Goal: Task Accomplishment & Management: Use online tool/utility

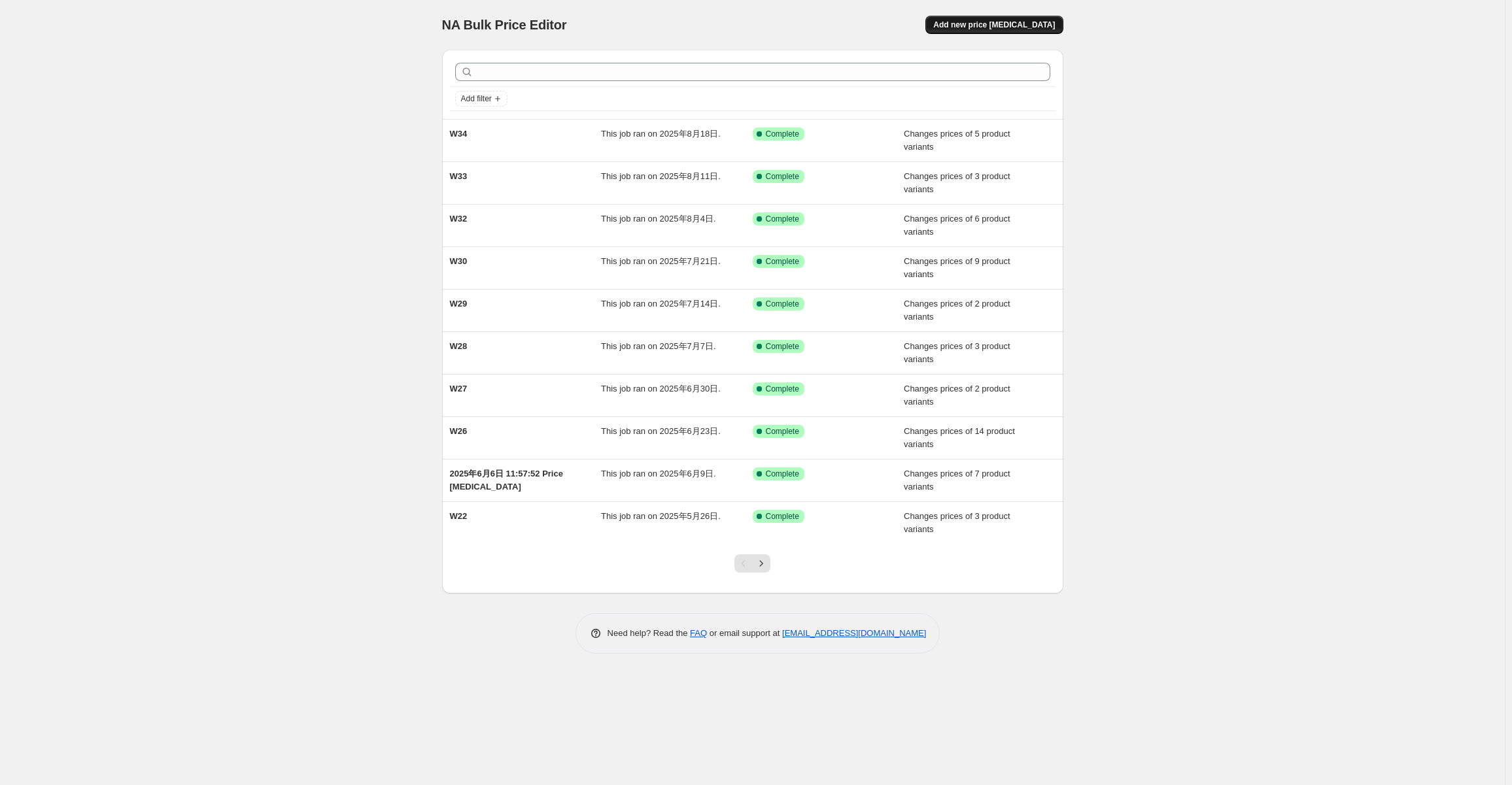
click at [1040, 20] on button "Add new price [MEDICAL_DATA]" at bounding box center [994, 25] width 138 height 18
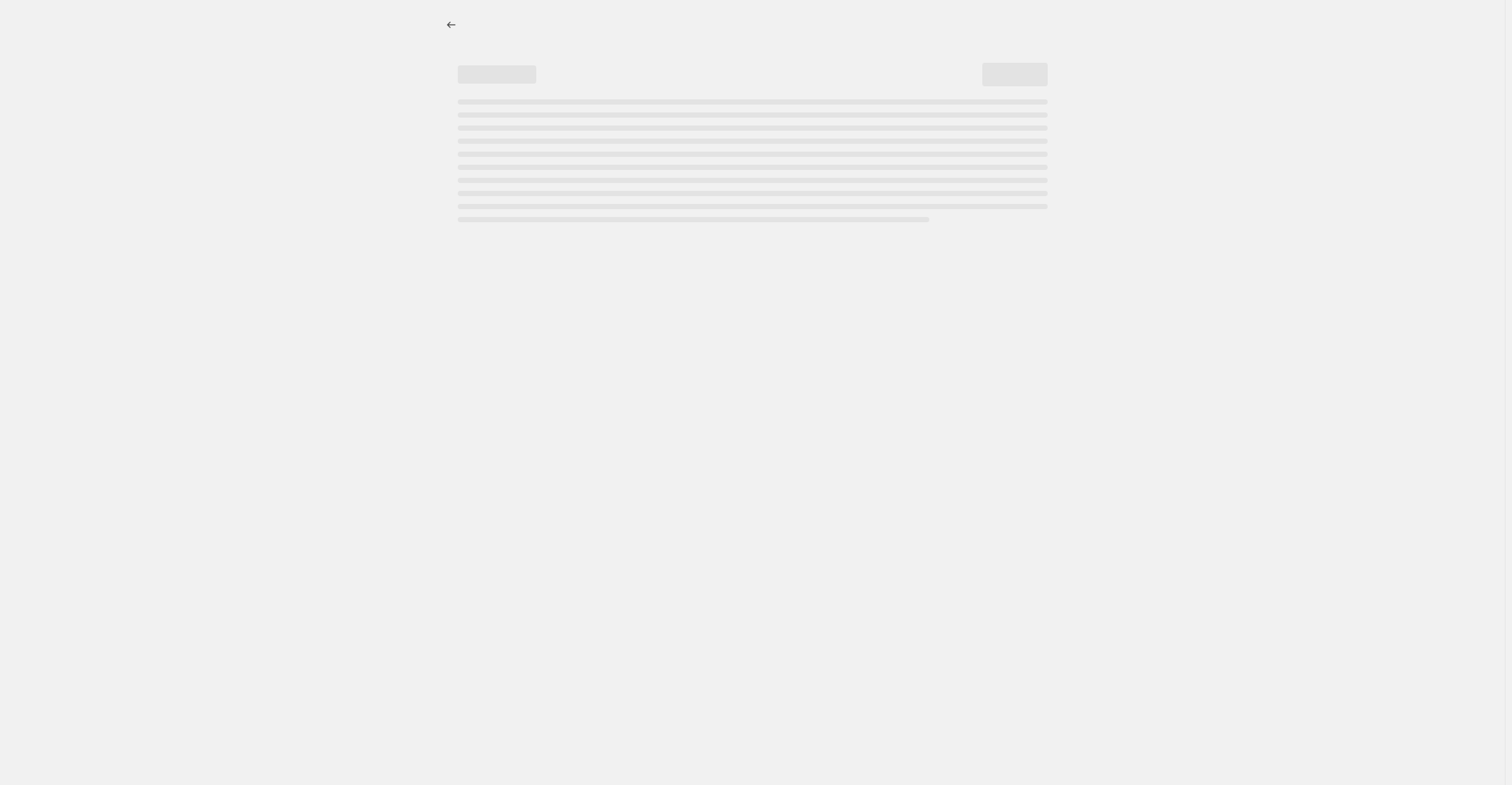
select select "percentage"
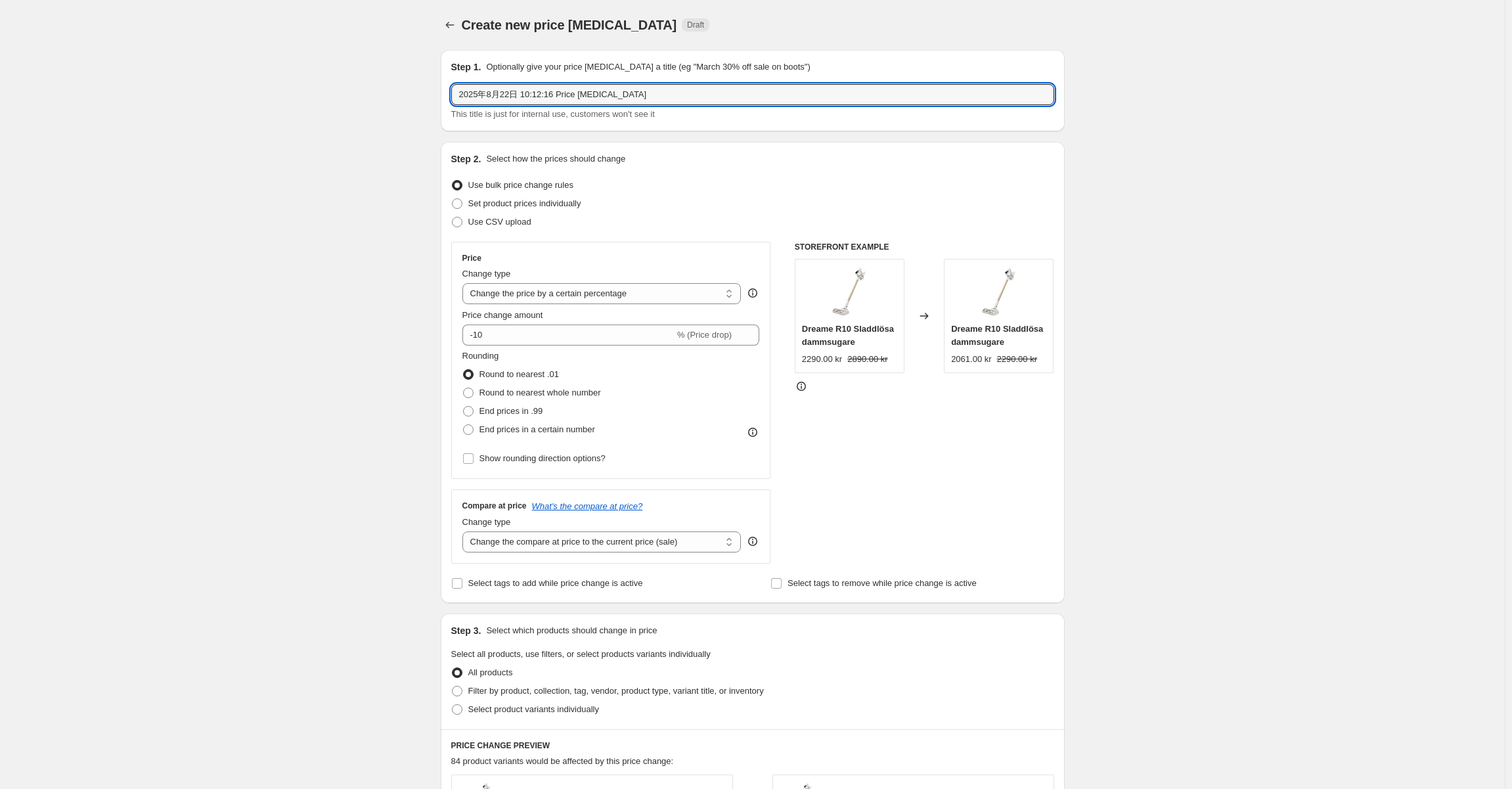
drag, startPoint x: 691, startPoint y: 100, endPoint x: 356, endPoint y: 94, distance: 335.1
click at [356, 94] on div "Create new price [MEDICAL_DATA]. This page is ready Create new price [MEDICAL_D…" at bounding box center [753, 656] width 1505 height 1313
type input "W35"
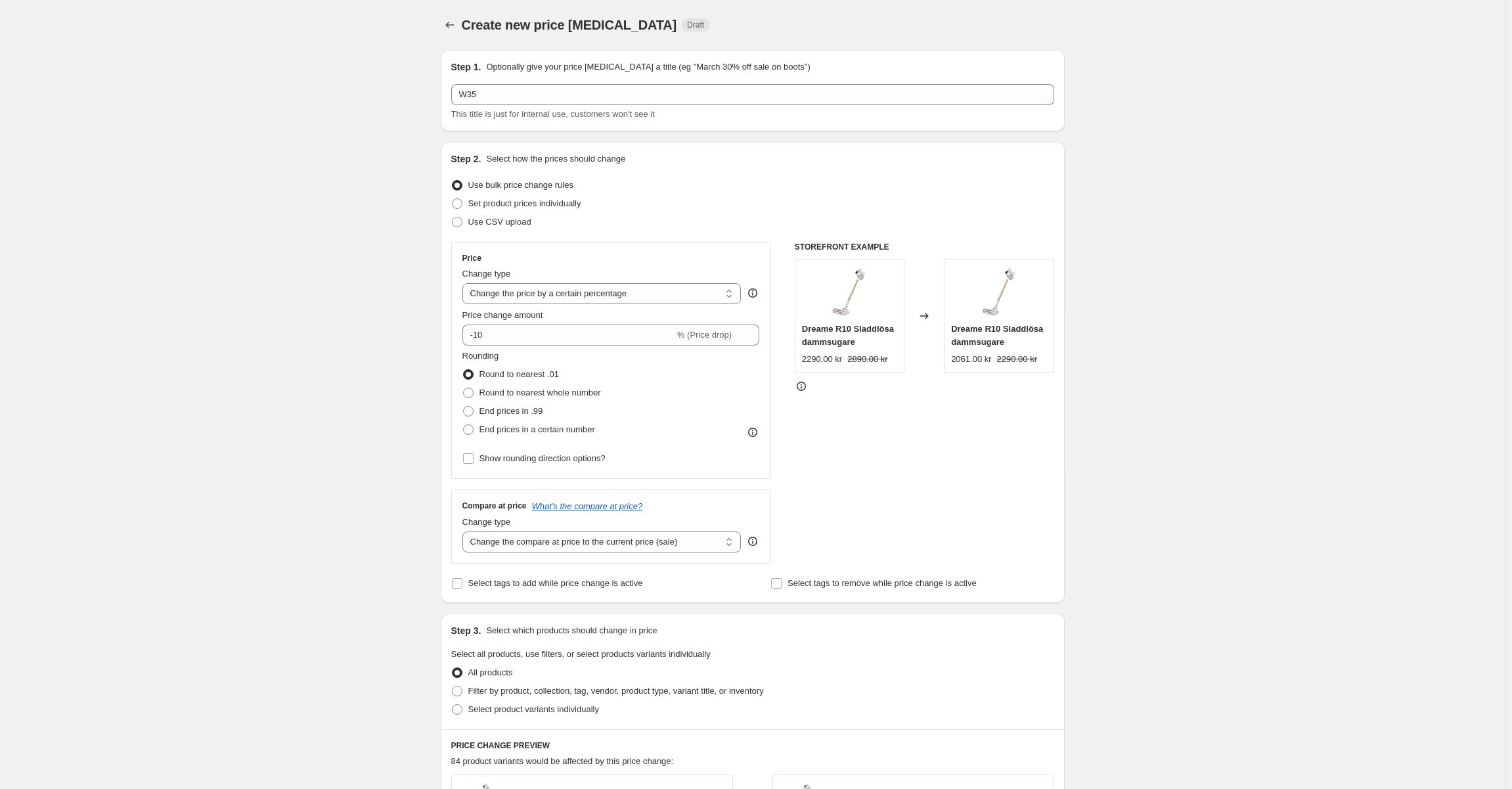
drag, startPoint x: 362, startPoint y: 136, endPoint x: 385, endPoint y: 154, distance: 29.2
click at [362, 136] on div "Create new price [MEDICAL_DATA]. This page is ready Create new price [MEDICAL_D…" at bounding box center [753, 656] width 1505 height 1313
click at [501, 217] on span "Use CSV upload" at bounding box center [500, 221] width 63 height 10
click at [529, 200] on span "Set product prices individually" at bounding box center [525, 203] width 113 height 10
click at [453, 199] on input "Set product prices individually" at bounding box center [452, 198] width 1 height 1
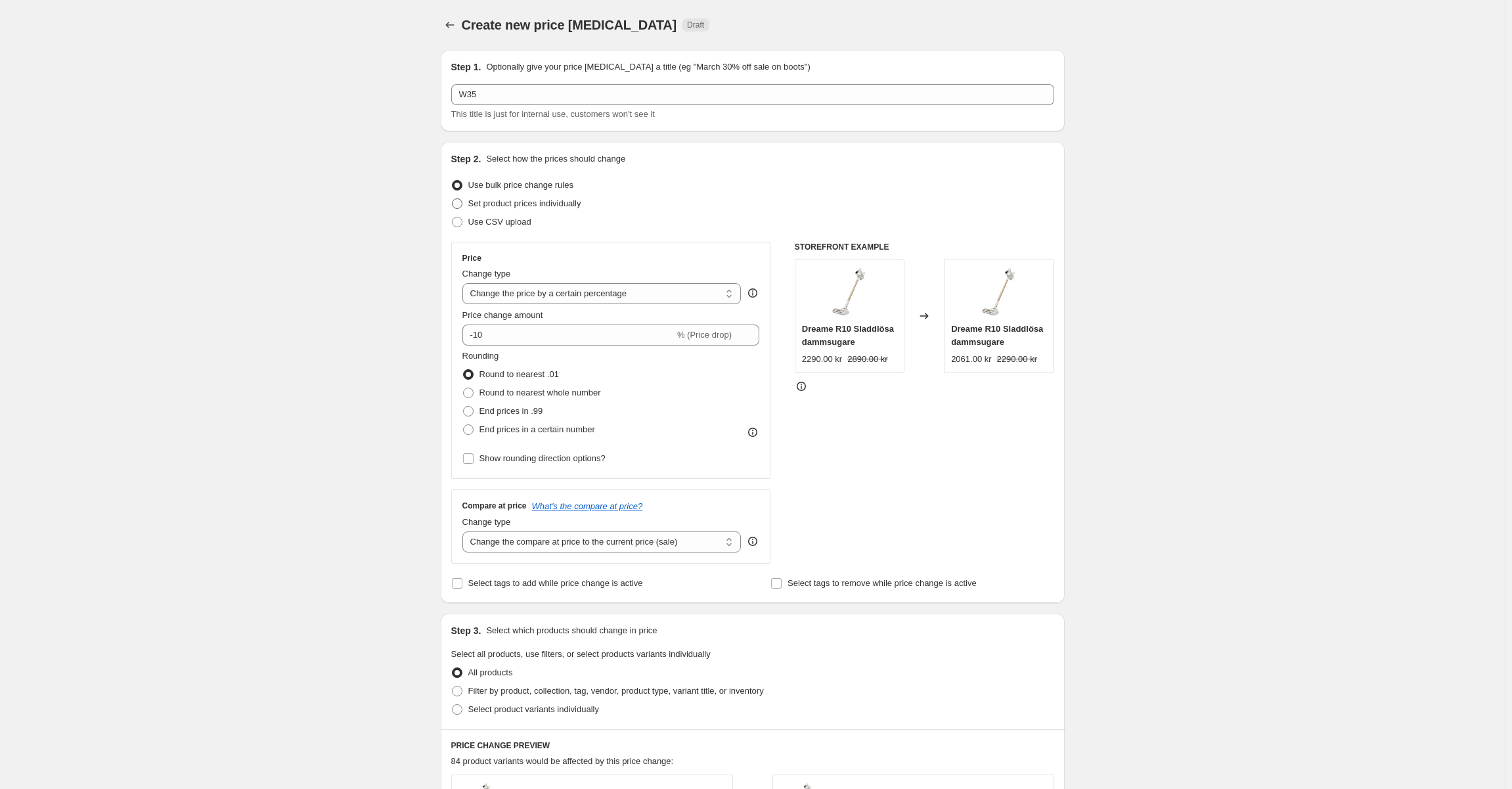
radio input "true"
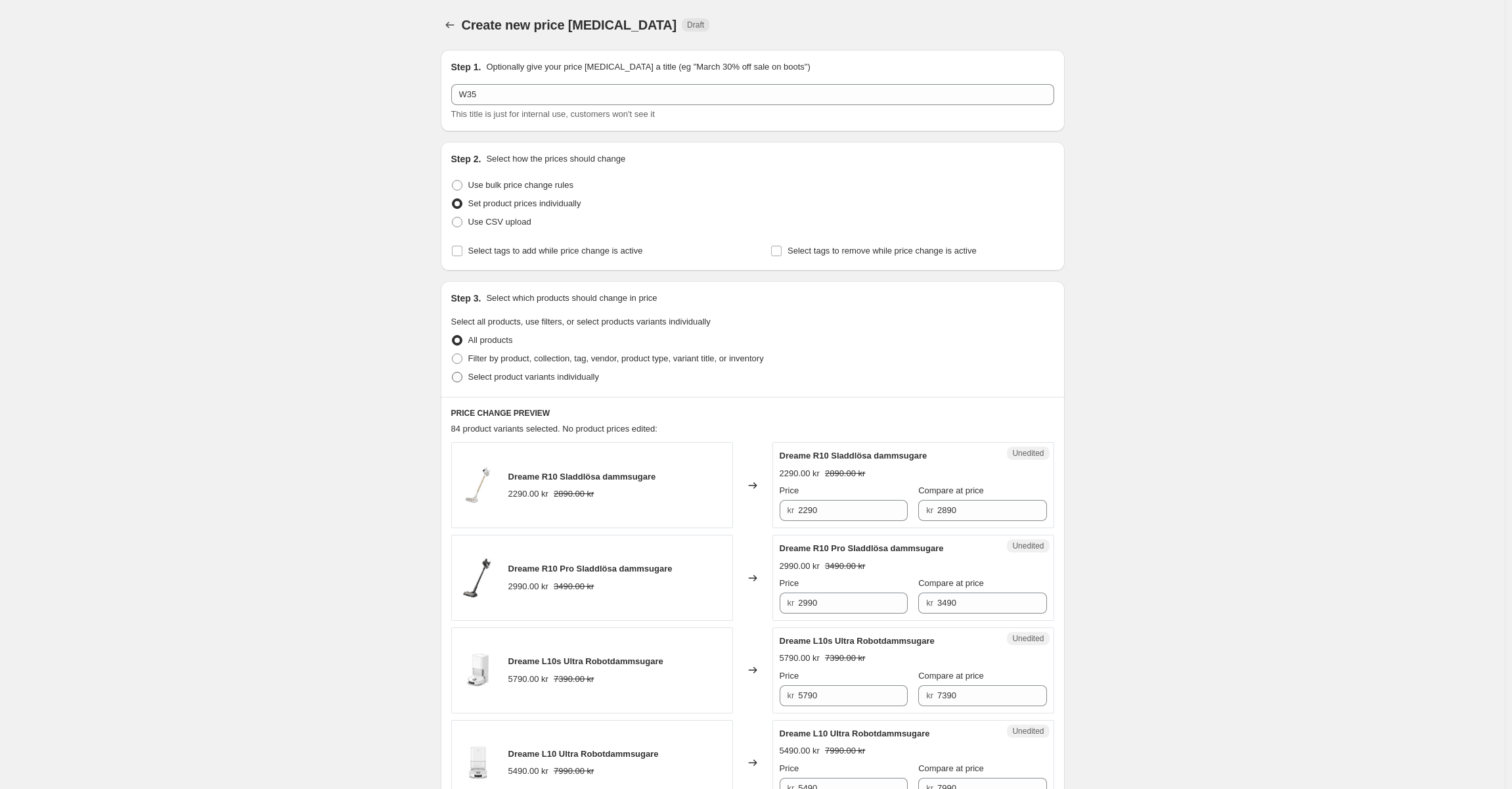
click at [494, 370] on label "Select product variants individually" at bounding box center [525, 377] width 148 height 19
click at [453, 371] on input "Select product variants individually" at bounding box center [452, 371] width 1 height 1
radio input "true"
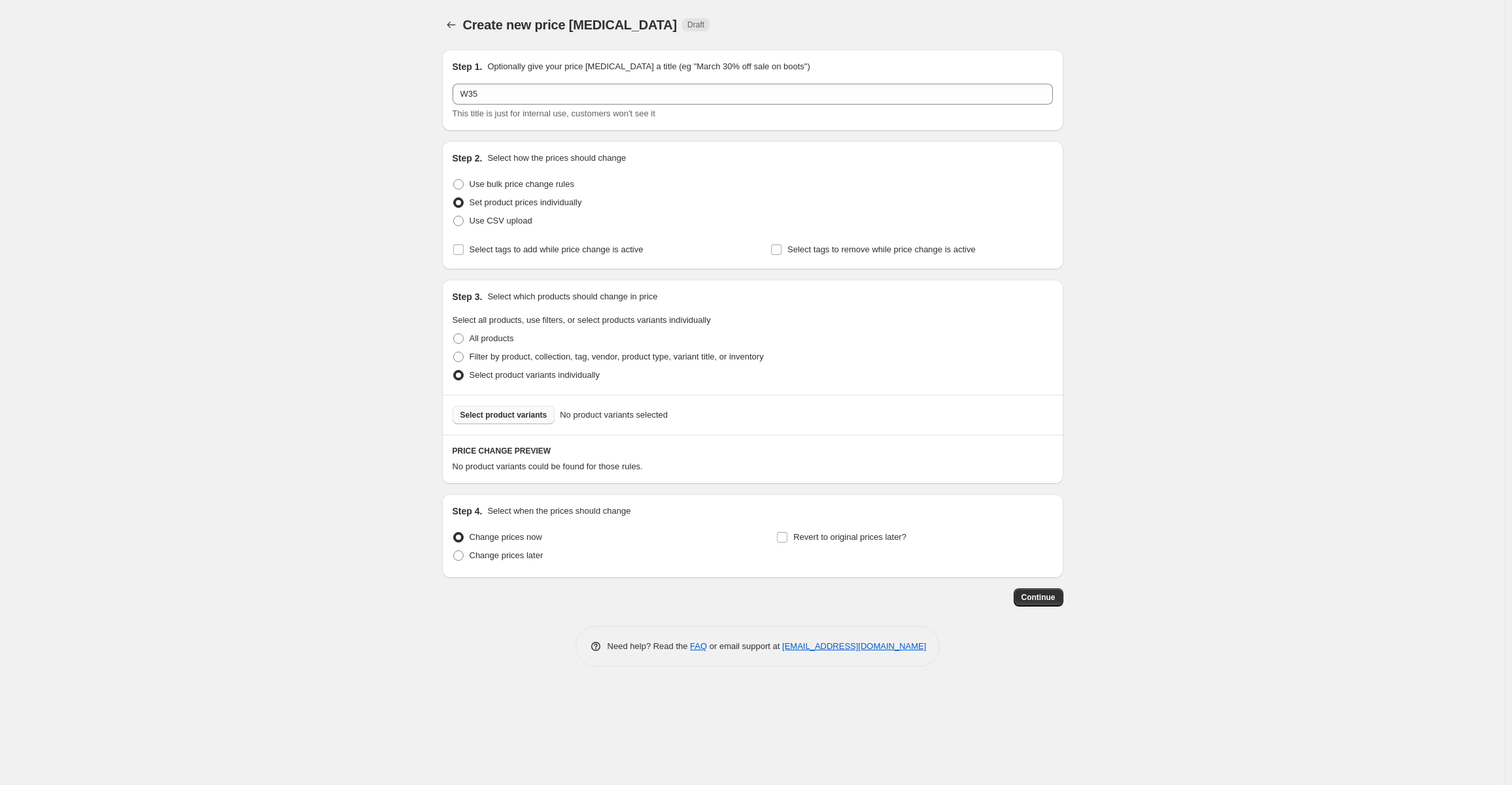
click at [516, 407] on button "Select product variants" at bounding box center [504, 415] width 103 height 18
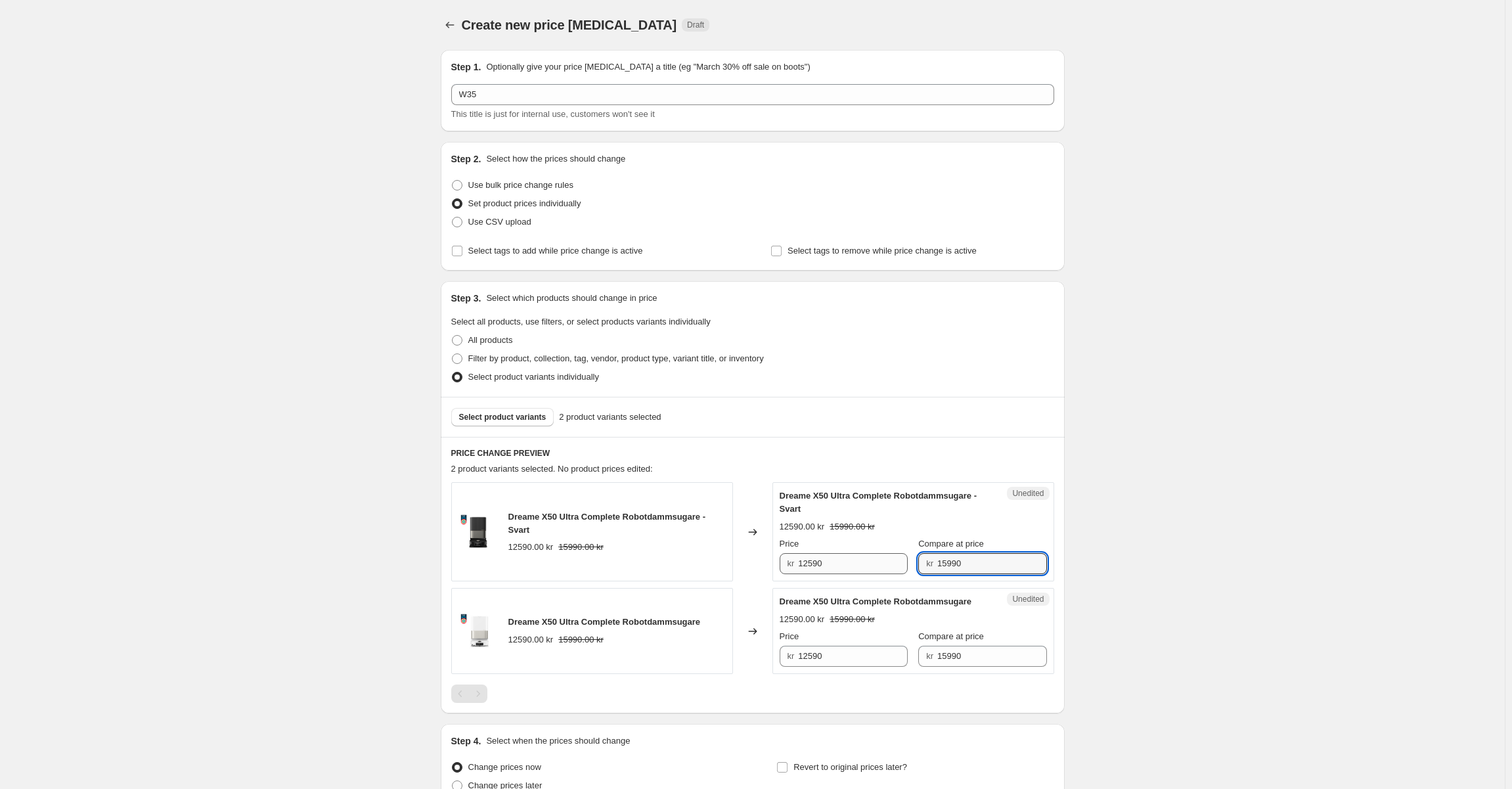
drag, startPoint x: 966, startPoint y: 572, endPoint x: 859, endPoint y: 564, distance: 107.3
click at [859, 564] on div "Price kr 12590 Compare at price kr 15990" at bounding box center [913, 555] width 268 height 36
click at [858, 565] on input "12590" at bounding box center [852, 563] width 109 height 21
paste input "59"
type input "15990"
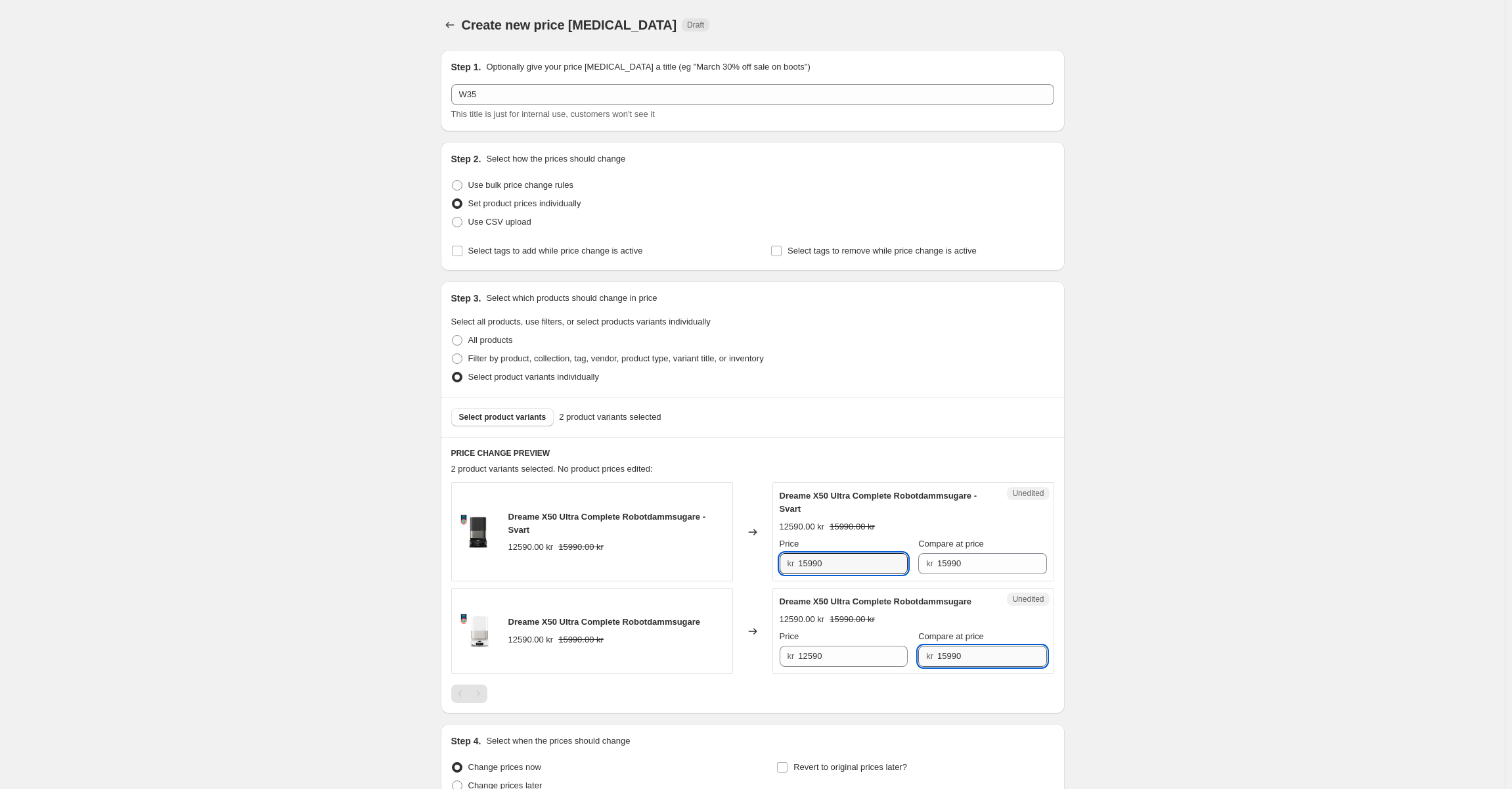
click at [974, 651] on input "15990" at bounding box center [992, 656] width 109 height 21
click at [825, 657] on input "12590" at bounding box center [852, 656] width 109 height 21
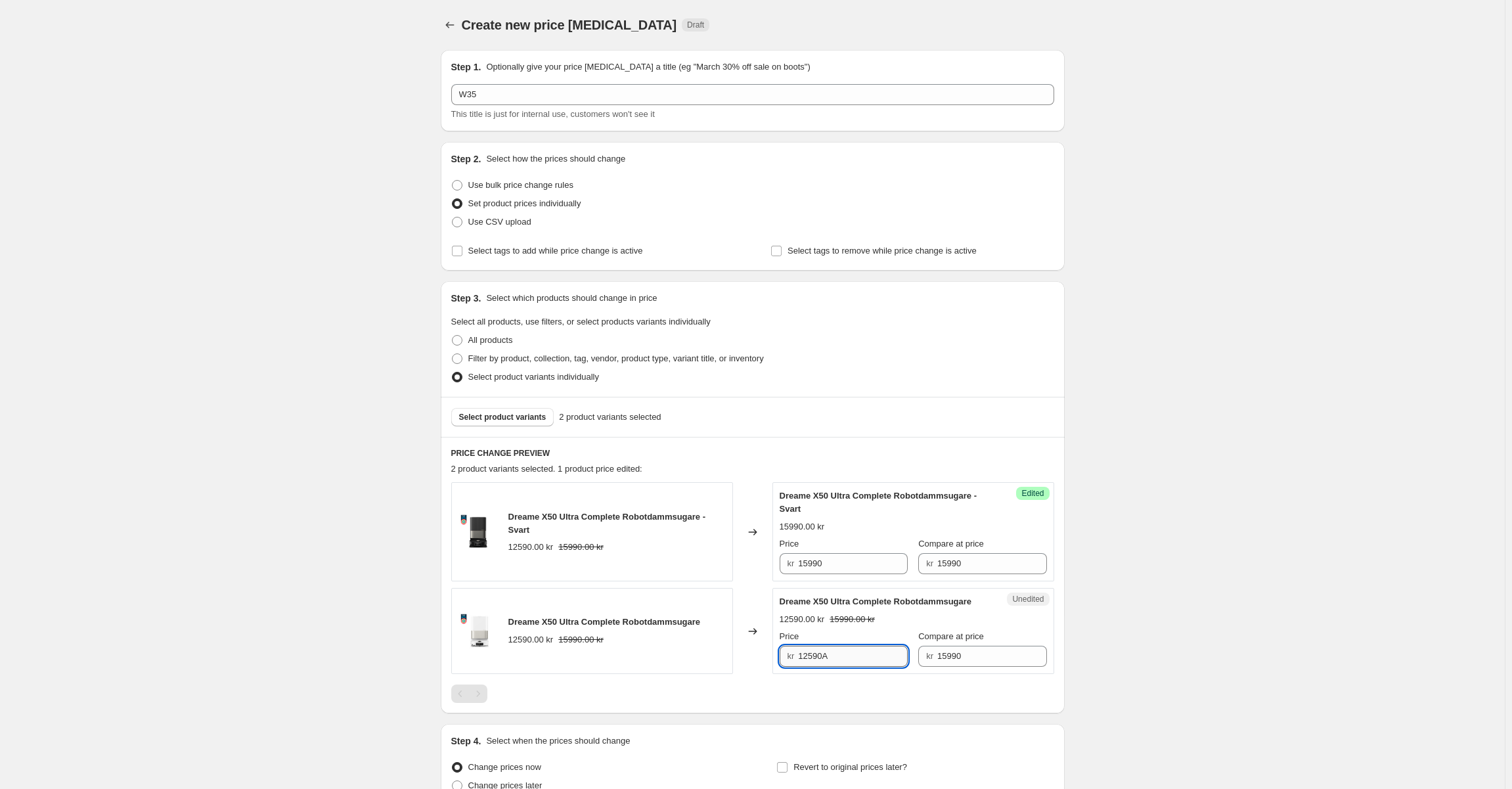
paste input "15990"
paste input "text"
type input "15990"
click at [1113, 618] on div "Create new price [MEDICAL_DATA]. This page is ready Create new price [MEDICAL_D…" at bounding box center [753, 458] width 1505 height 917
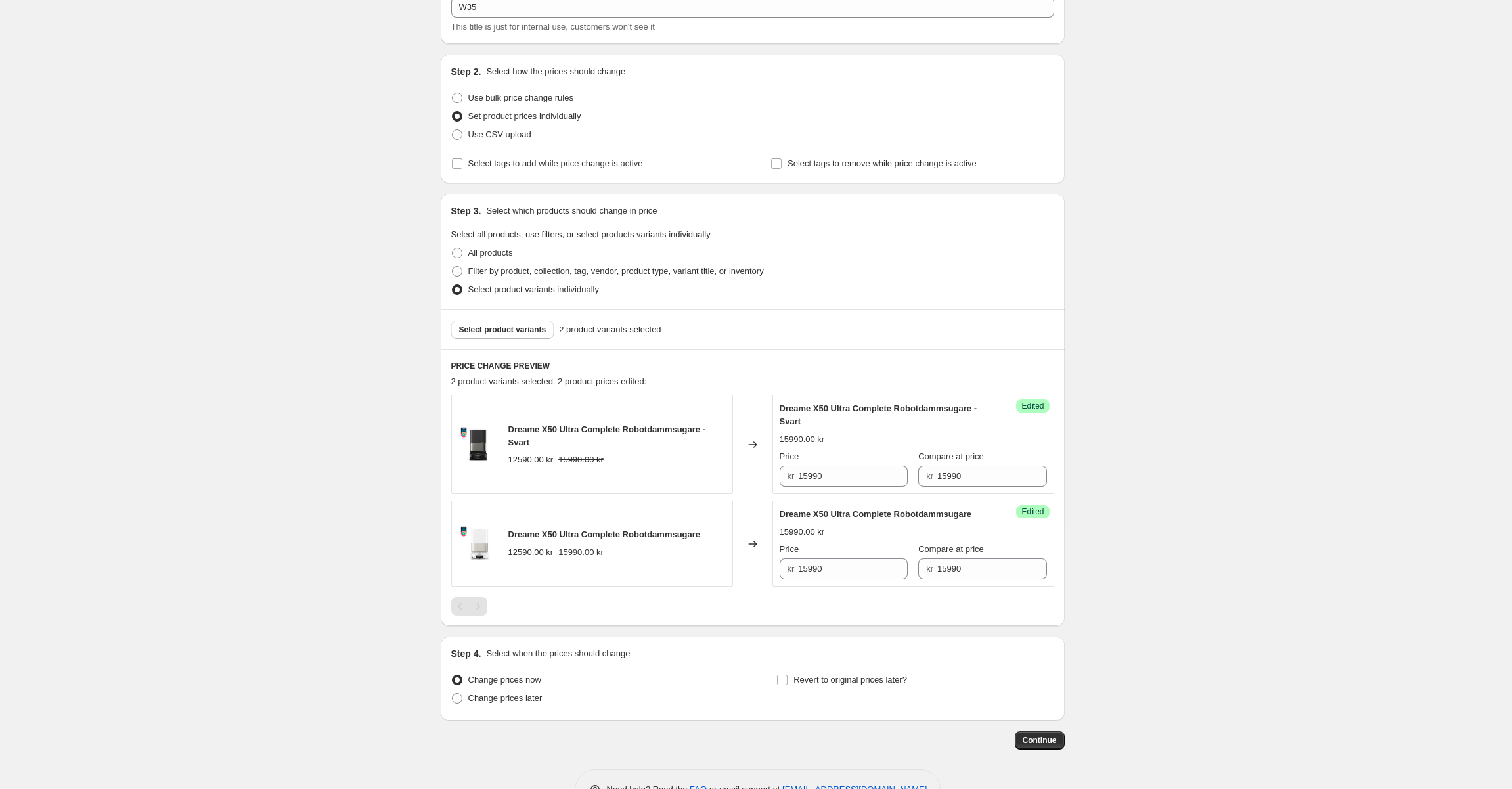
scroll to position [128, 0]
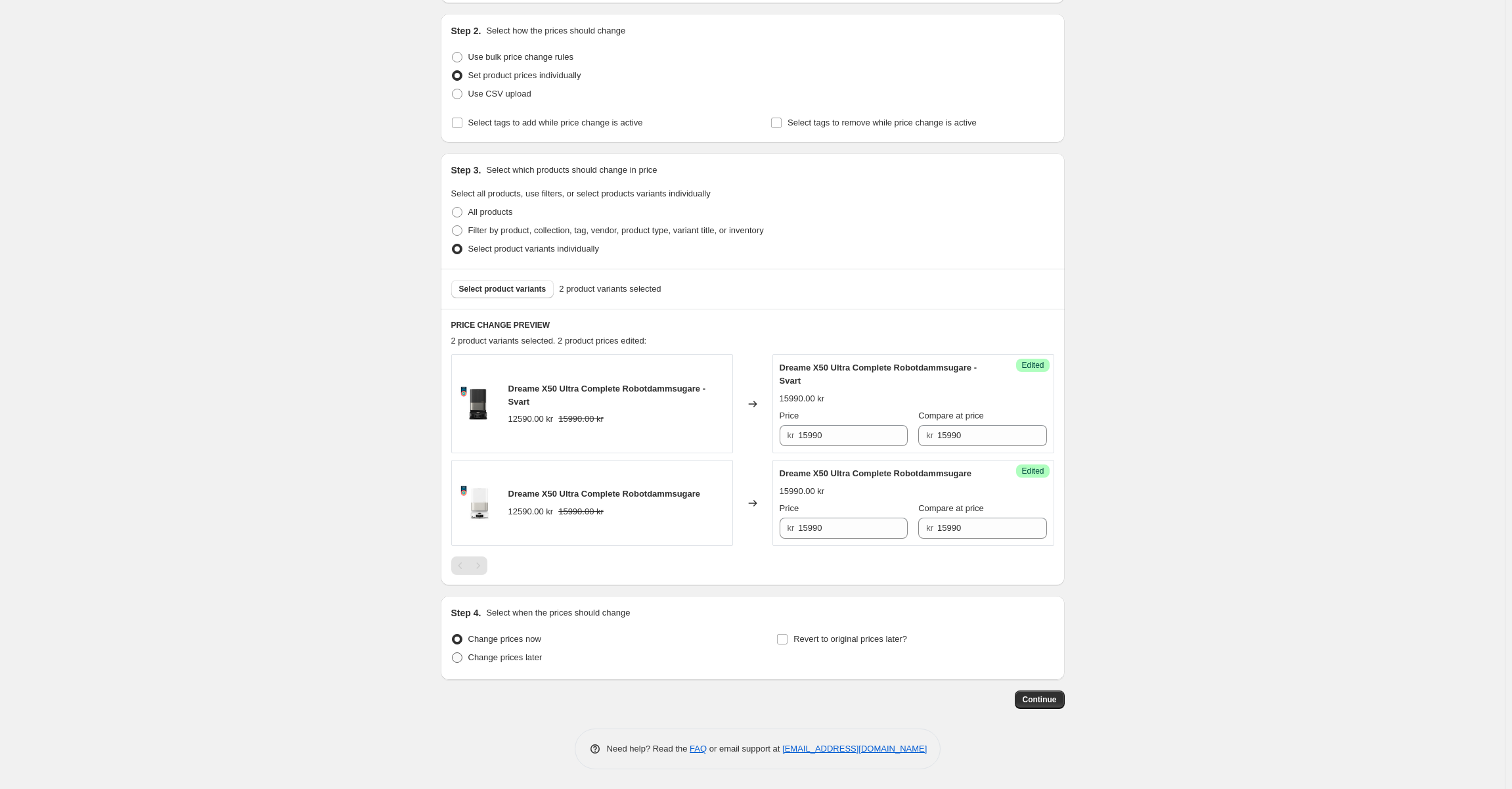
click at [506, 662] on span "Change prices later" at bounding box center [506, 657] width 74 height 10
click at [453, 653] on input "Change prices later" at bounding box center [452, 652] width 1 height 1
radio input "true"
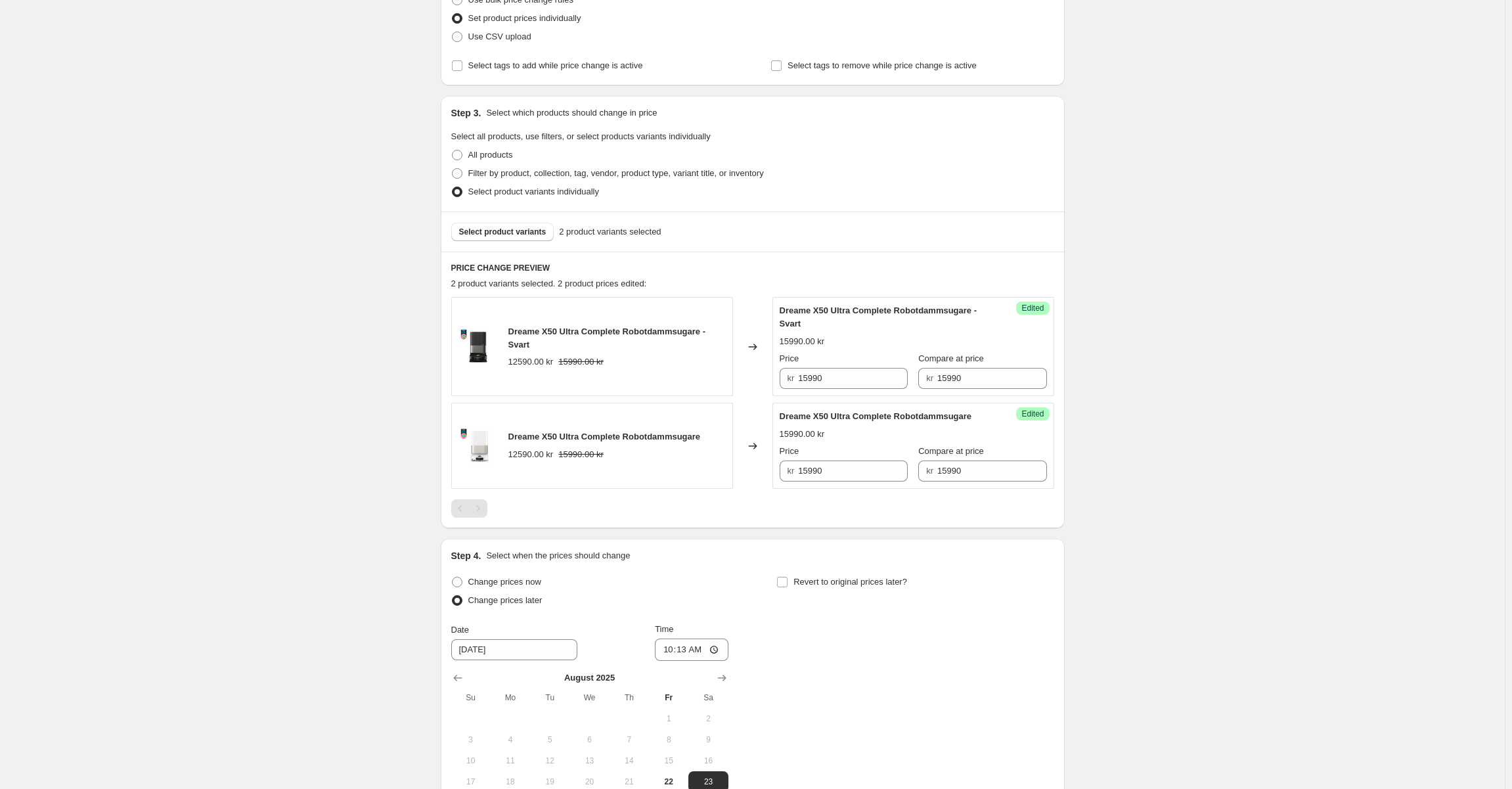
scroll to position [374, 0]
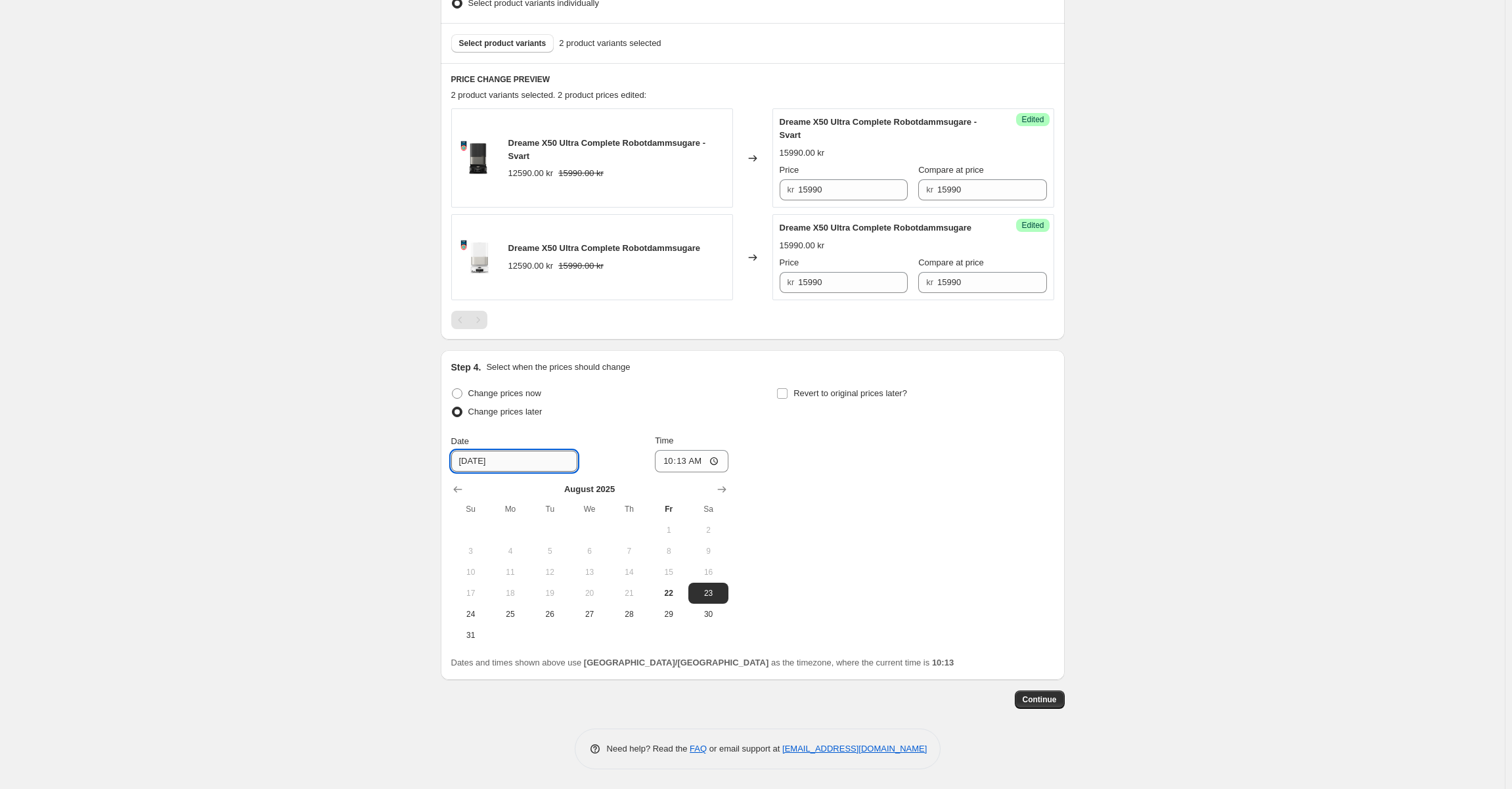
click at [471, 462] on input "[DATE]" at bounding box center [514, 461] width 126 height 21
click at [512, 613] on span "25" at bounding box center [510, 614] width 29 height 10
type input "[DATE]"
click at [683, 460] on input "10:13" at bounding box center [691, 461] width 74 height 22
type input "07:00"
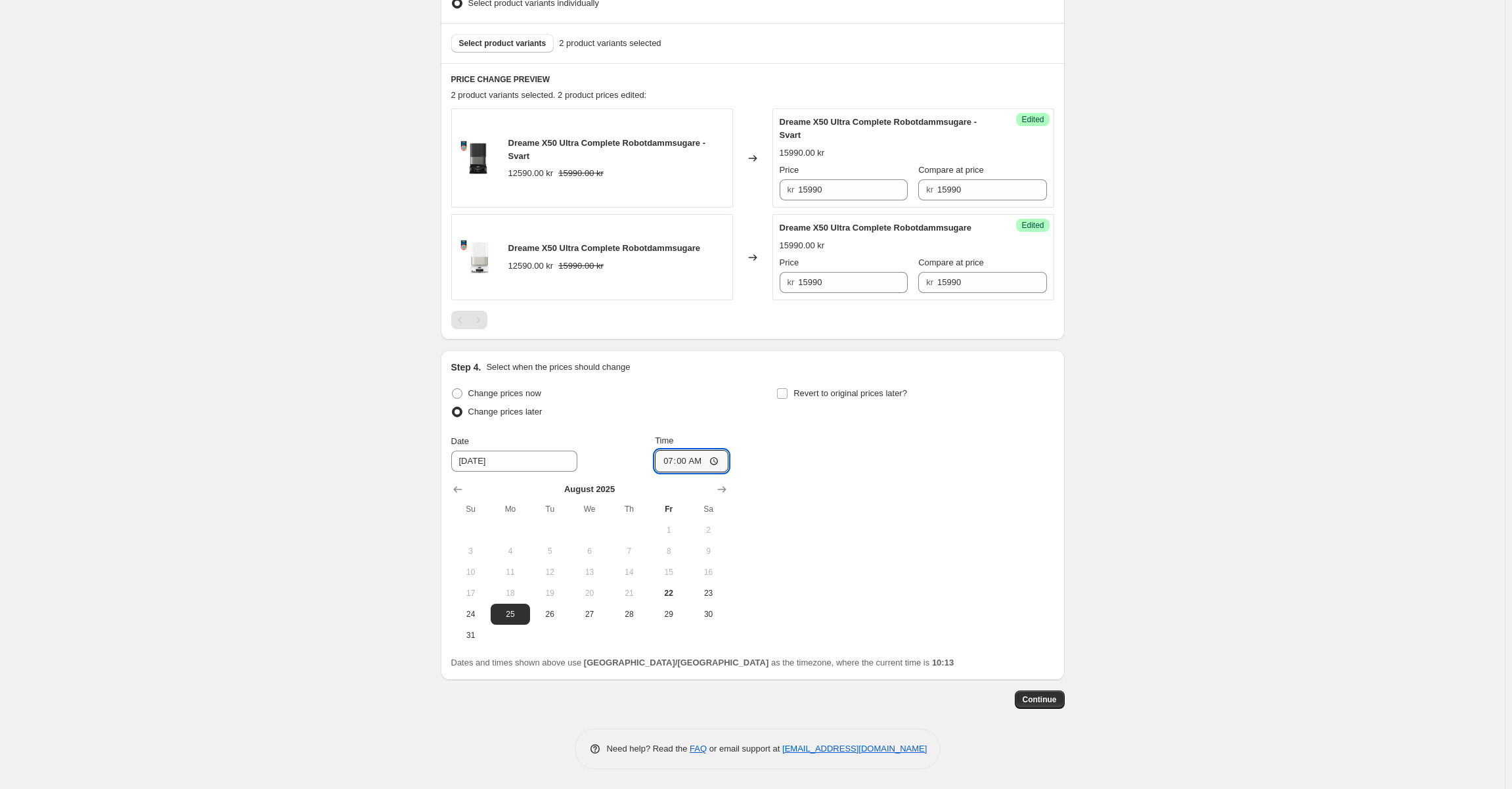
click at [898, 443] on div "Change prices now Change prices later Date [DATE] Time 07:00 [DATE] Su Mo Tu We…" at bounding box center [753, 515] width 603 height 261
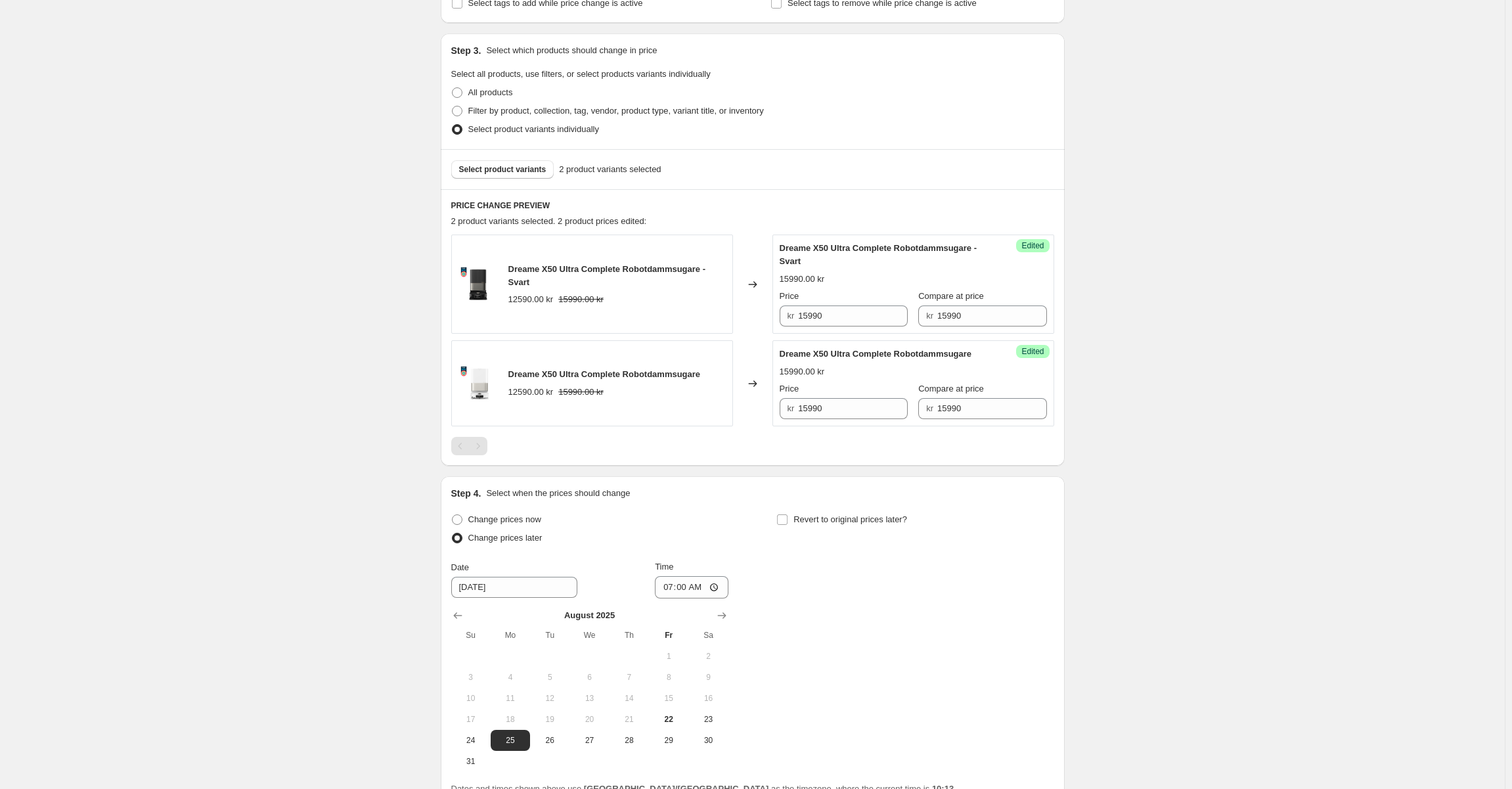
scroll to position [242, 0]
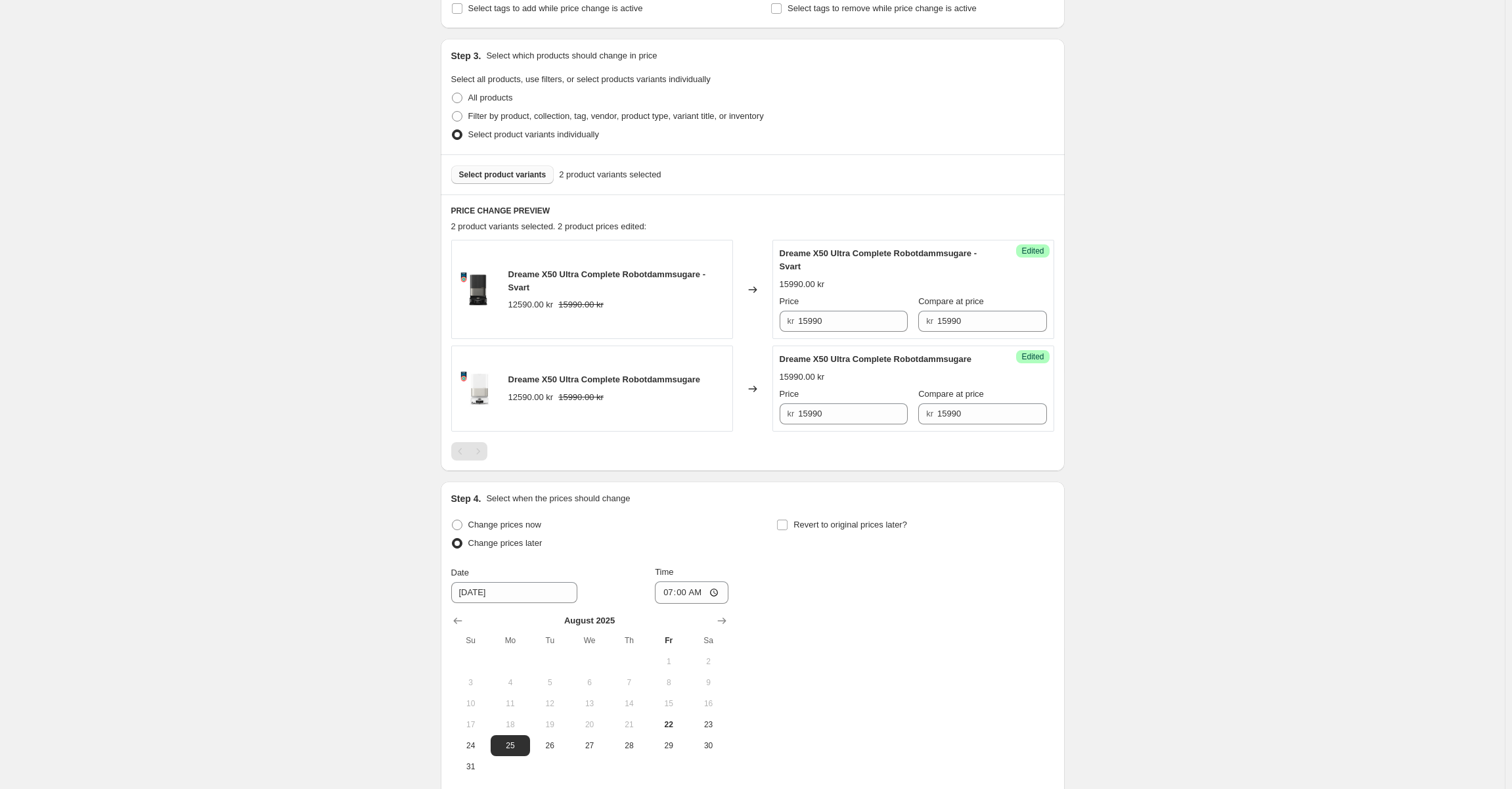
click at [524, 178] on span "Select product variants" at bounding box center [502, 174] width 87 height 10
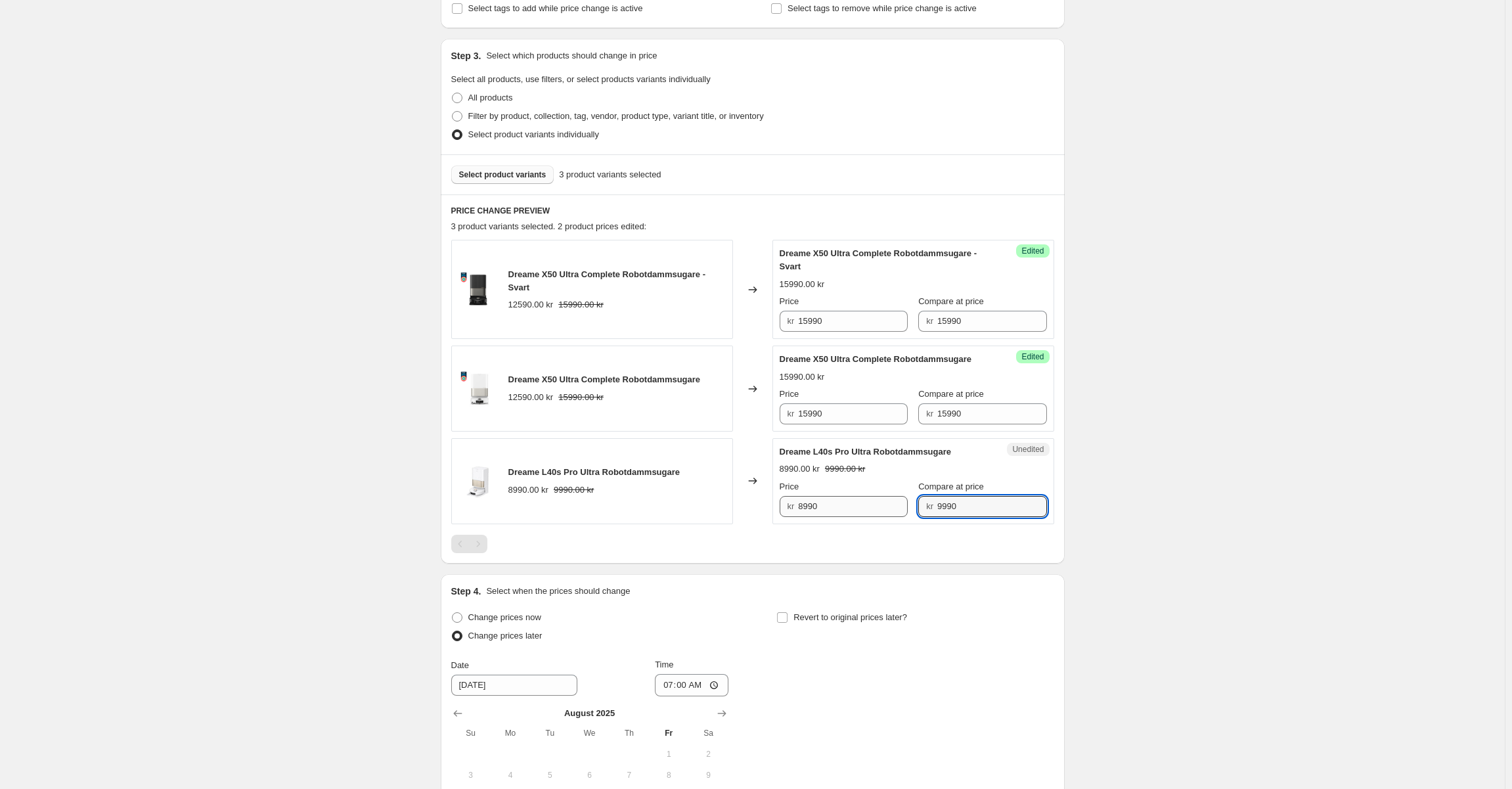
drag, startPoint x: 953, startPoint y: 508, endPoint x: 839, endPoint y: 504, distance: 114.1
click at [841, 504] on div "Price kr 8990 Compare at price kr 9990" at bounding box center [913, 498] width 268 height 36
click at [847, 505] on input "8990" at bounding box center [852, 506] width 109 height 21
paste input "9"
type input "9990"
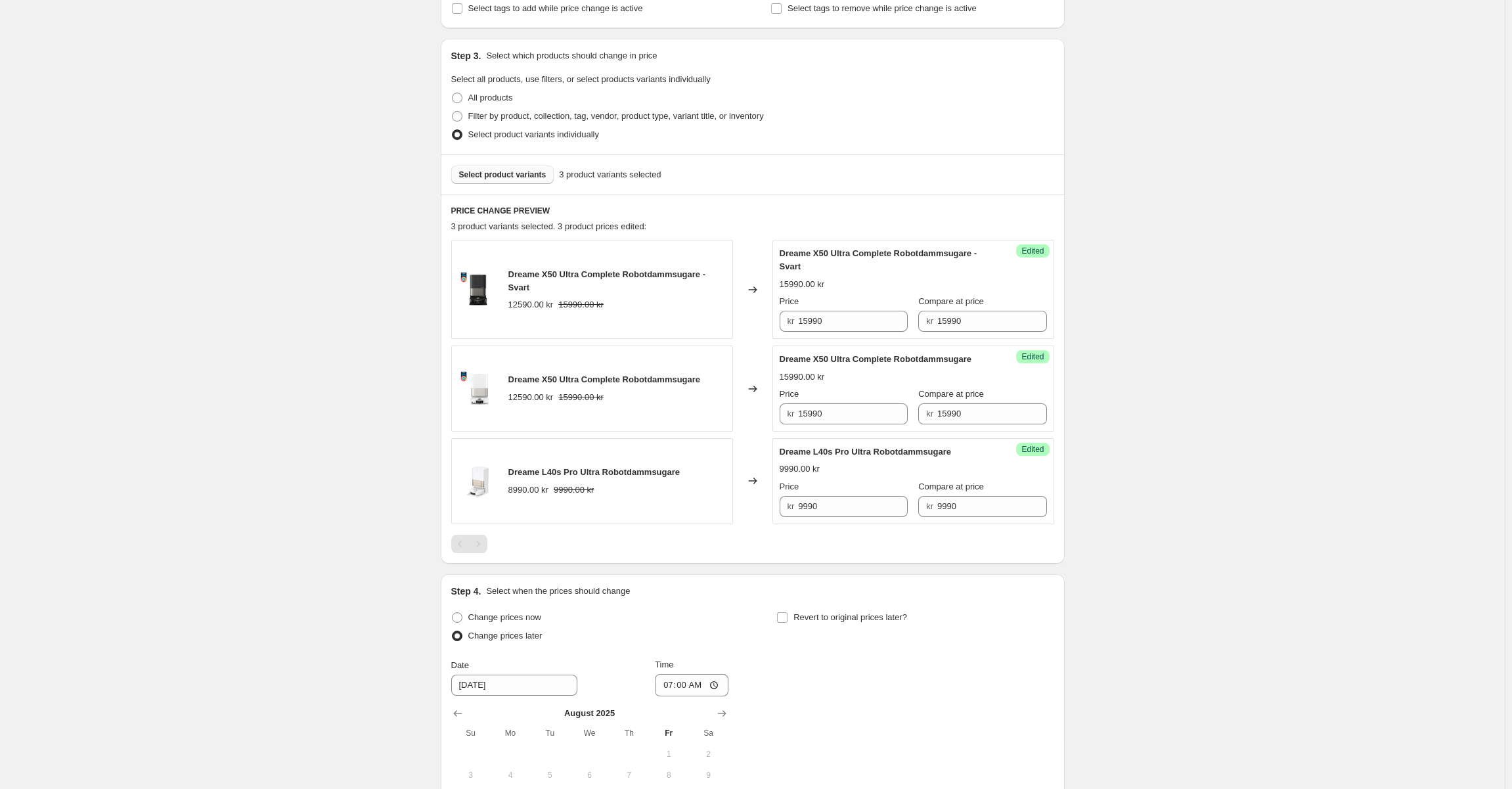
click at [856, 486] on div "Price" at bounding box center [843, 486] width 128 height 13
click at [515, 176] on span "Select product variants" at bounding box center [502, 174] width 87 height 10
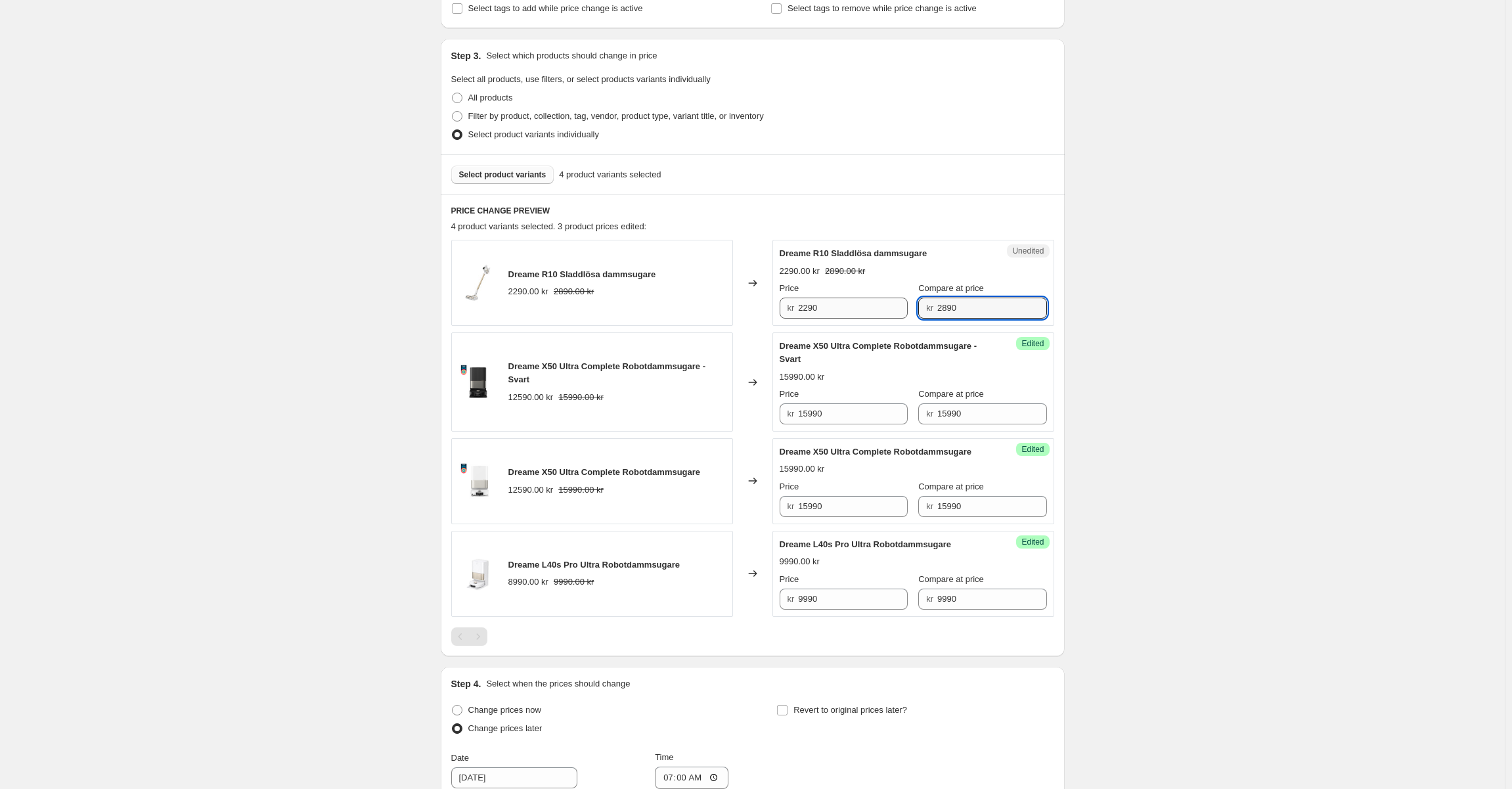
drag, startPoint x: 989, startPoint y: 305, endPoint x: 832, endPoint y: 303, distance: 157.0
click at [832, 303] on div "Price kr 2290 Compare at price kr 2890" at bounding box center [913, 300] width 268 height 36
click at [877, 314] on input "2290" at bounding box center [852, 308] width 109 height 21
paste input "8"
type input "2890"
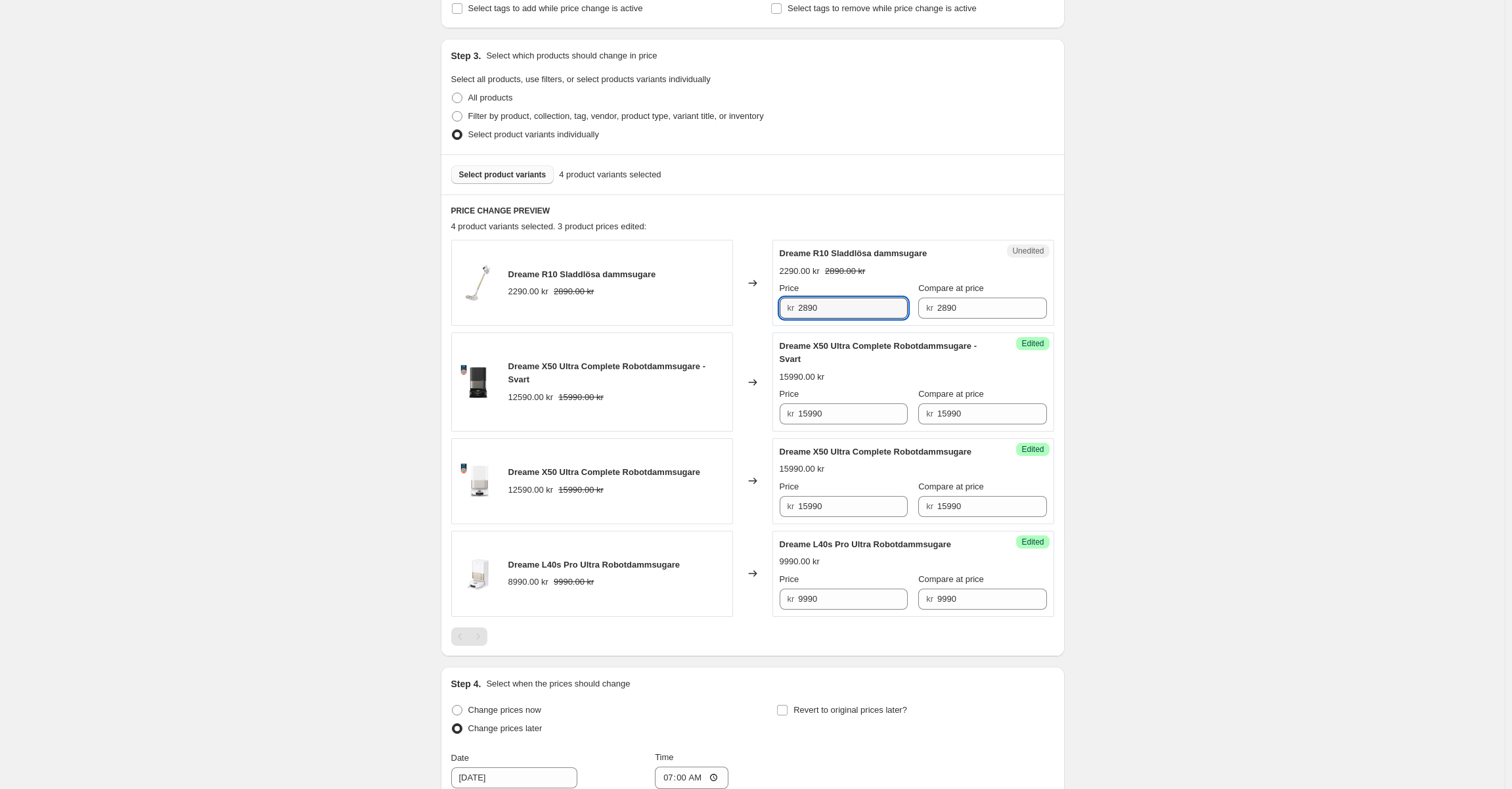
click at [892, 193] on div "Select product variants 4 product variants selected" at bounding box center [753, 174] width 624 height 40
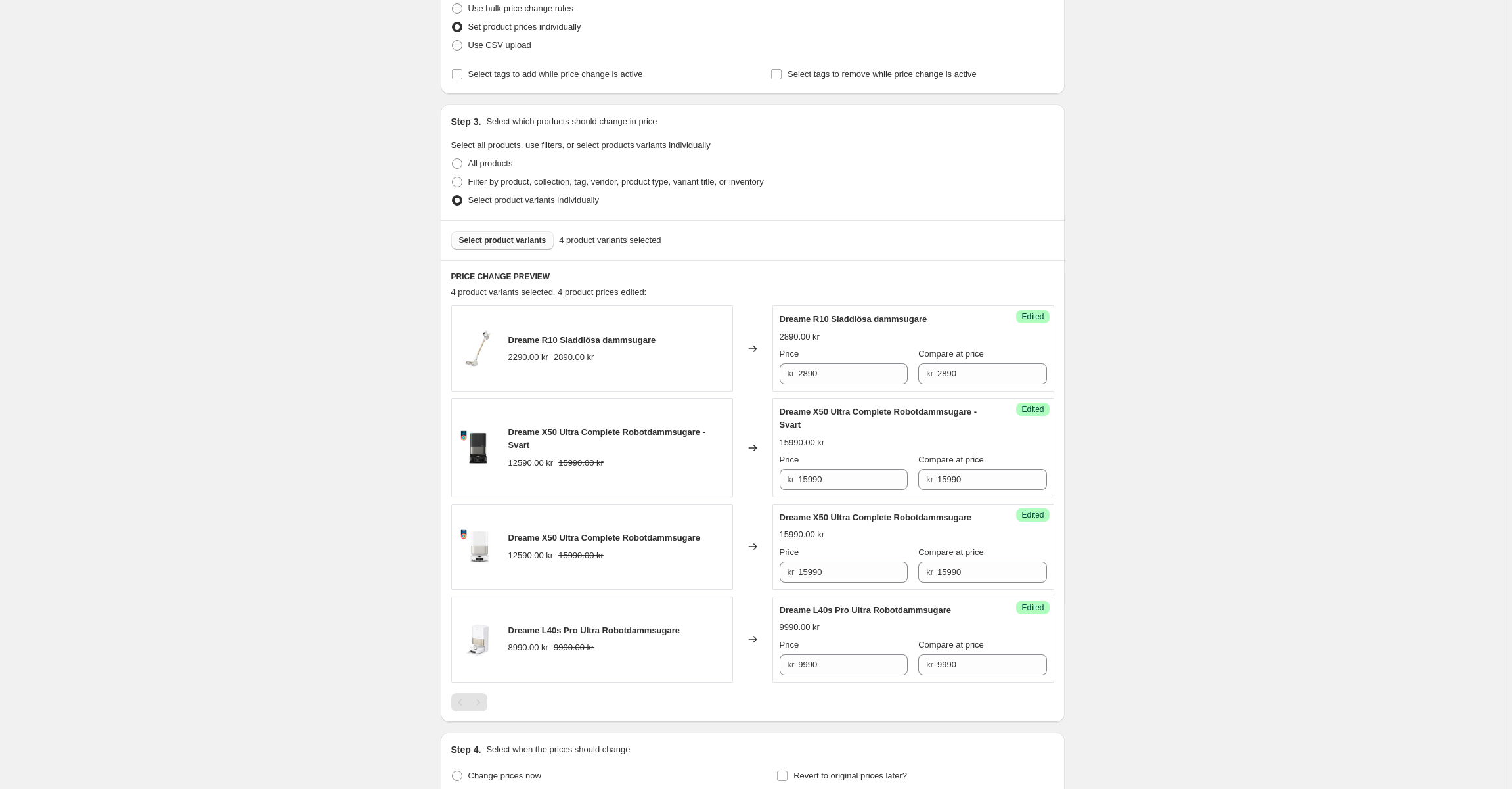
scroll to position [559, 0]
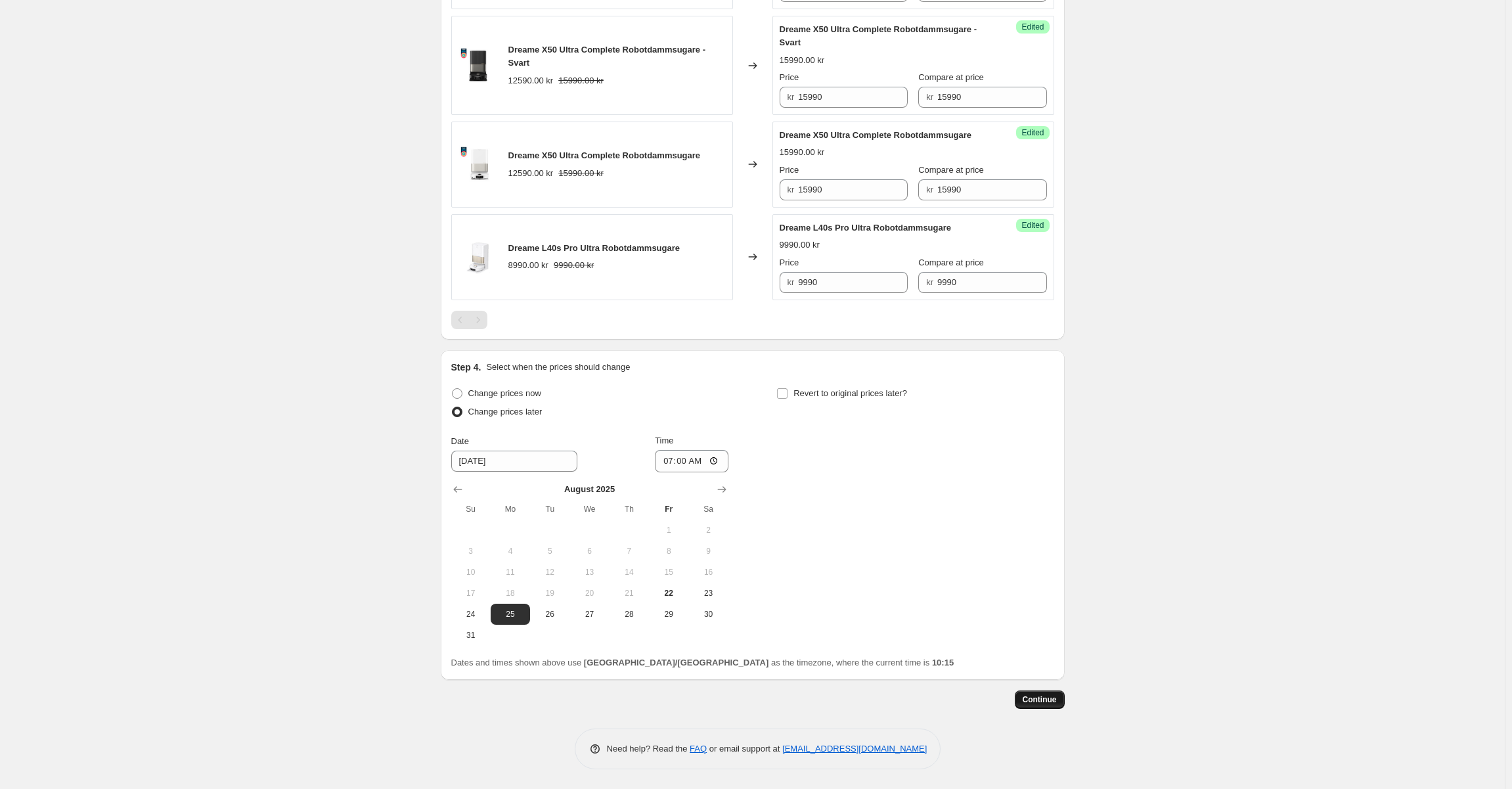
click at [1041, 698] on span "Continue" at bounding box center [1040, 699] width 34 height 10
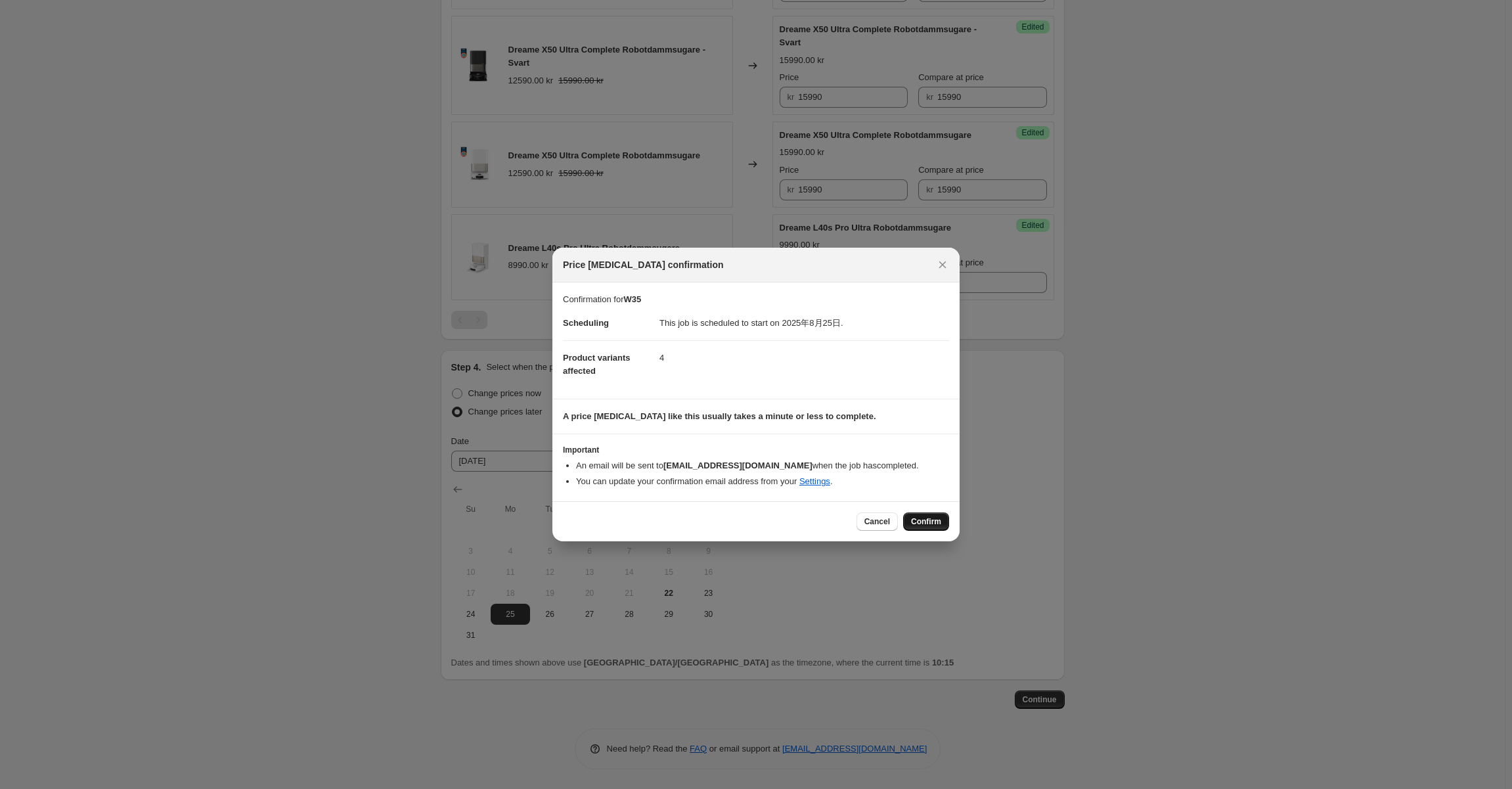
click at [920, 520] on span "Confirm" at bounding box center [926, 521] width 30 height 10
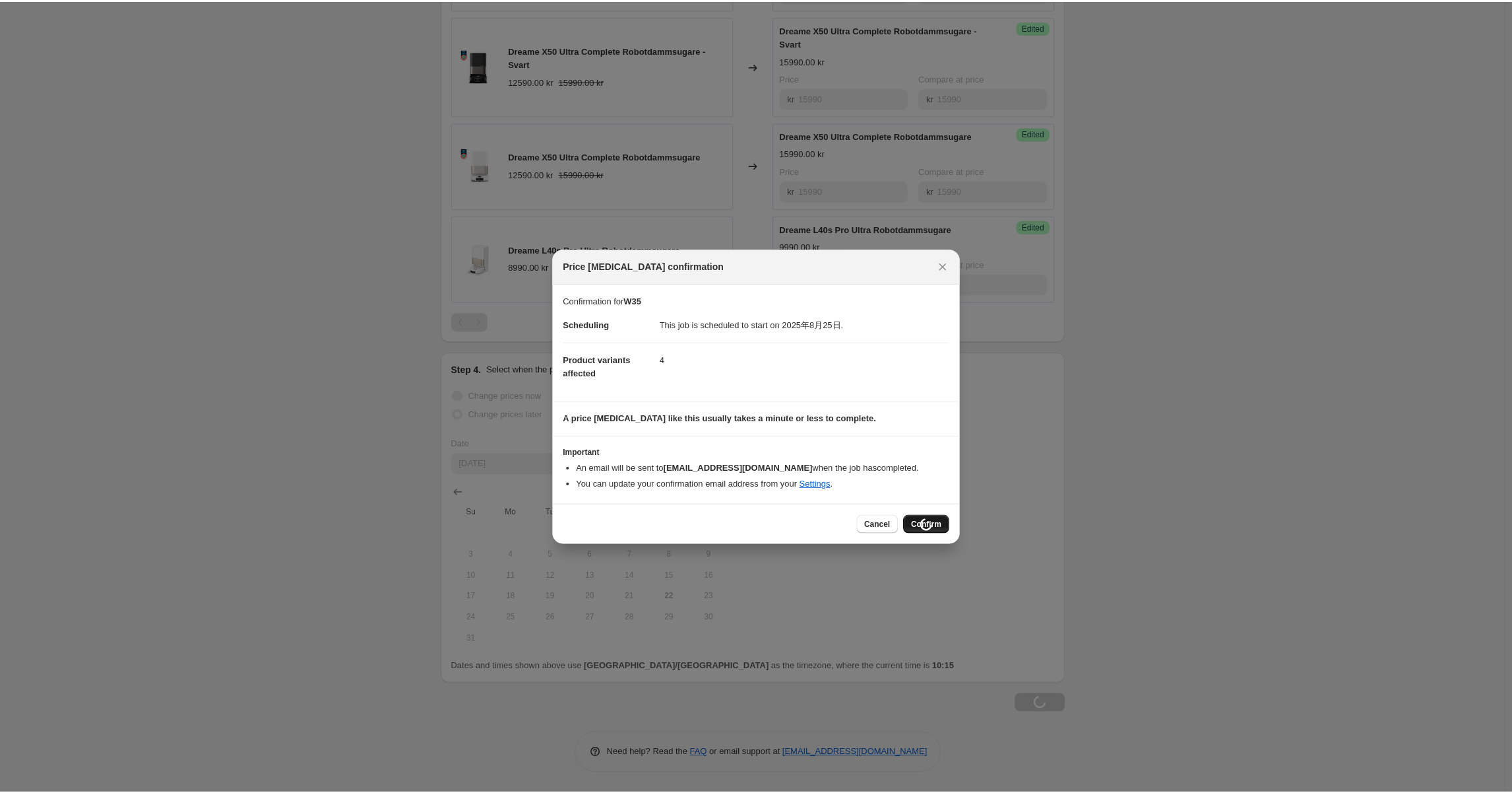
scroll to position [562, 0]
